Goal: Check status: Check status

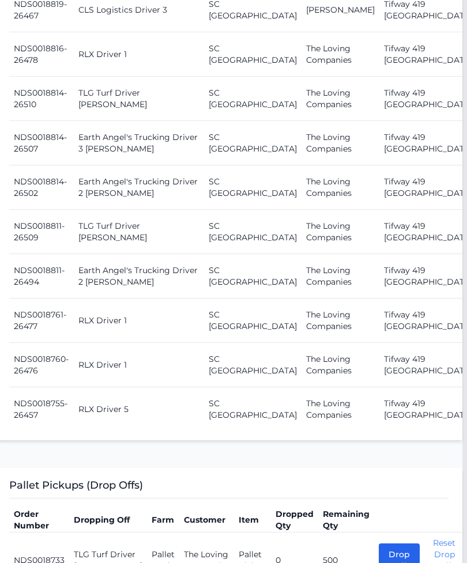
scroll to position [1475, 4]
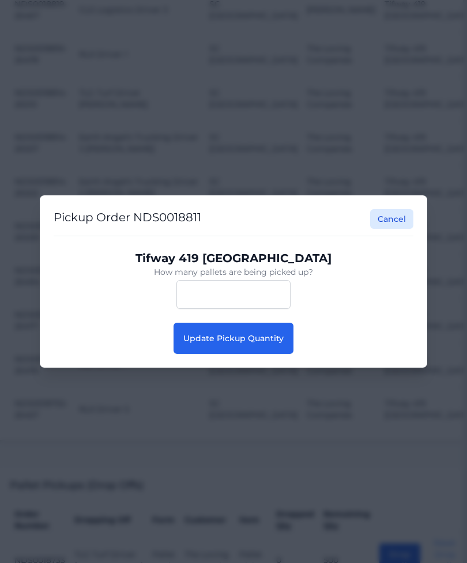
click at [259, 354] on button "Update Pickup Quantity" at bounding box center [234, 338] width 120 height 31
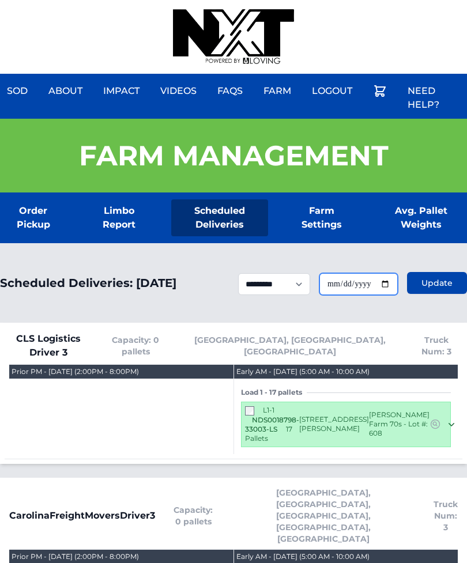
click at [375, 289] on input "**********" at bounding box center [358, 284] width 78 height 22
type input "**********"
click at [440, 287] on span "Update" at bounding box center [436, 283] width 31 height 12
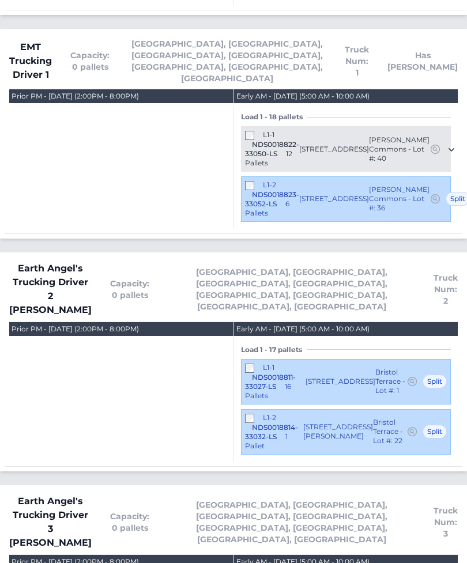
scroll to position [914, 0]
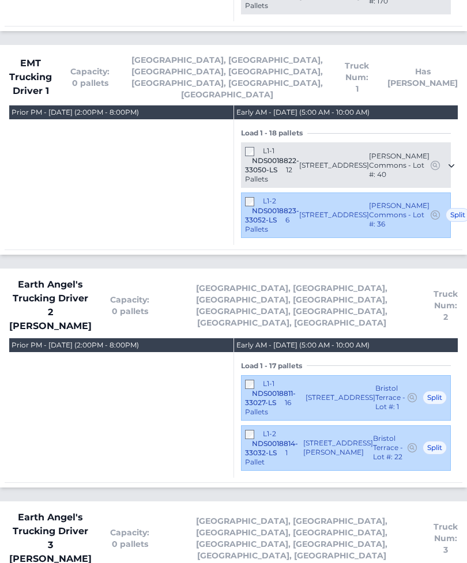
click at [246, 430] on div "L1-2 NDS0018814-33032-LS 1 Pallet" at bounding box center [274, 448] width 58 height 37
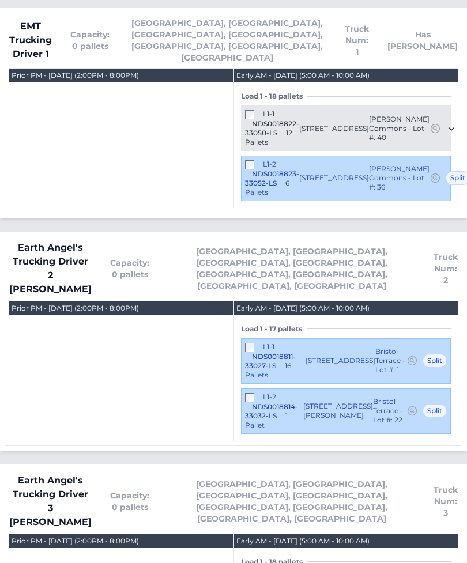
scroll to position [951, 0]
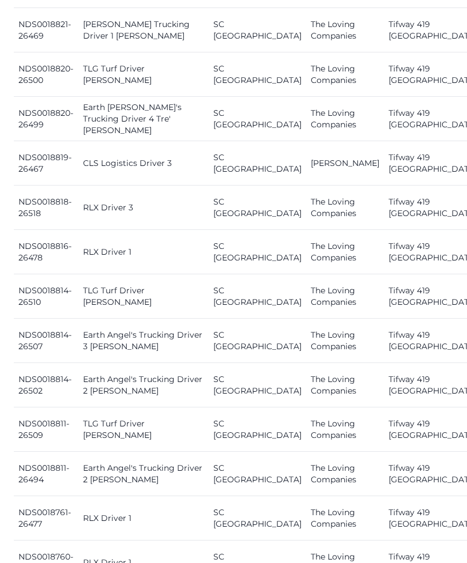
scroll to position [1366, 0]
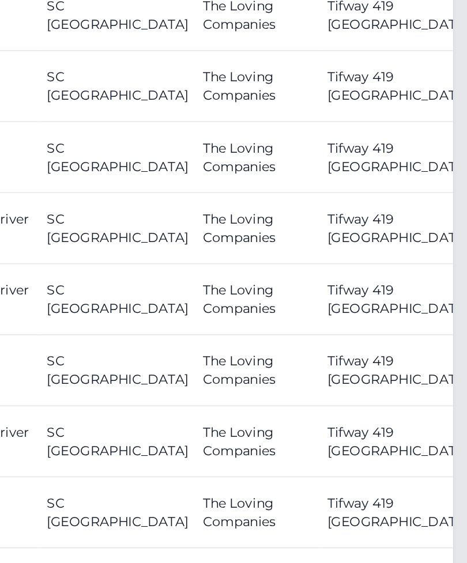
scroll to position [1377, 9]
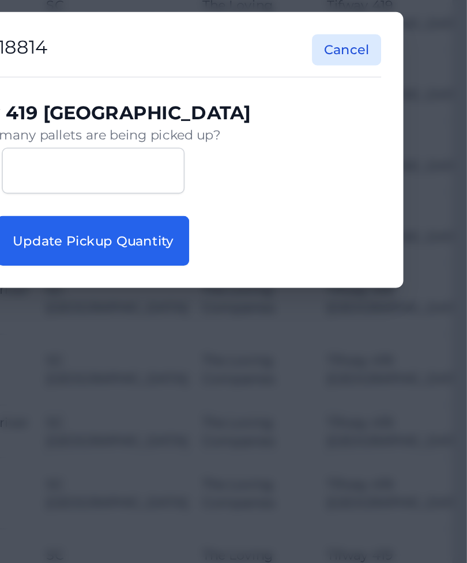
click at [183, 333] on span "Update Pickup Quantity" at bounding box center [233, 338] width 100 height 10
